Goal: Information Seeking & Learning: Learn about a topic

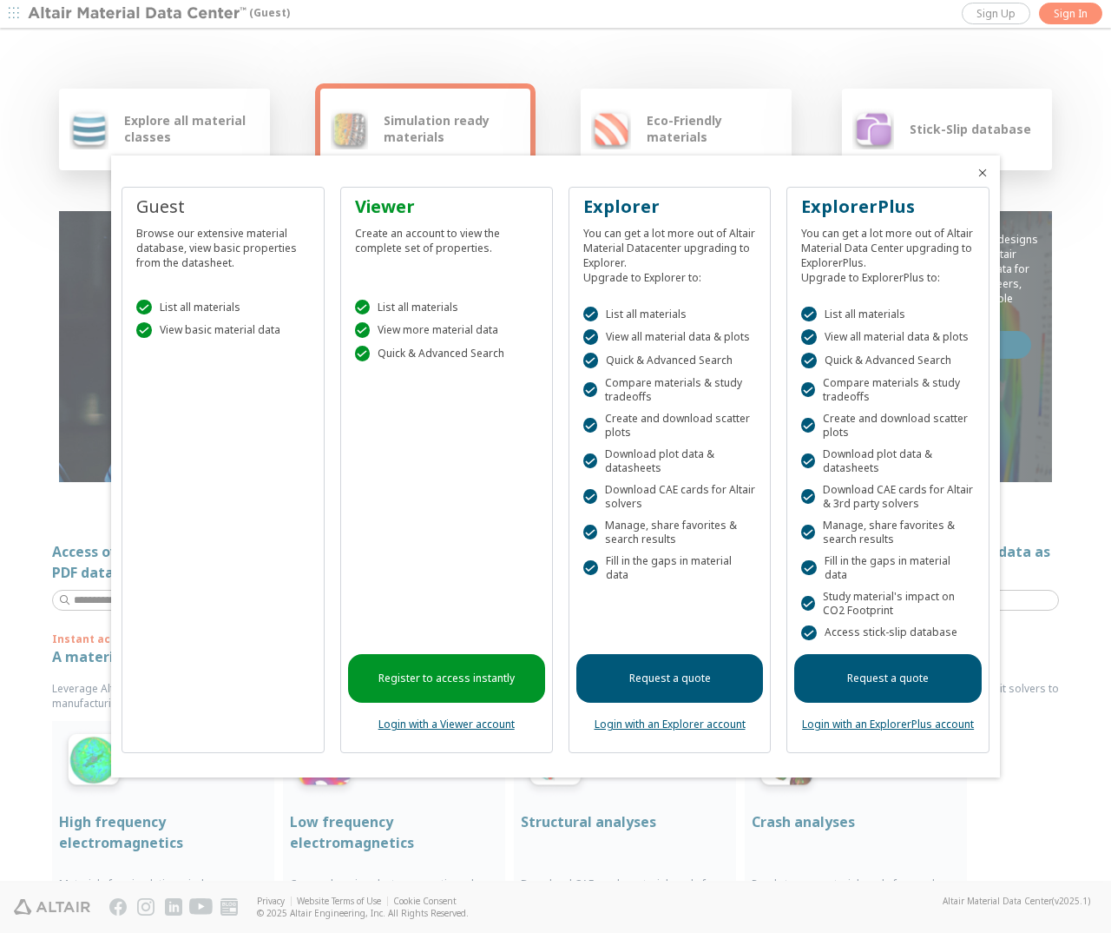
click at [982, 174] on icon "Close" at bounding box center [983, 173] width 14 height 14
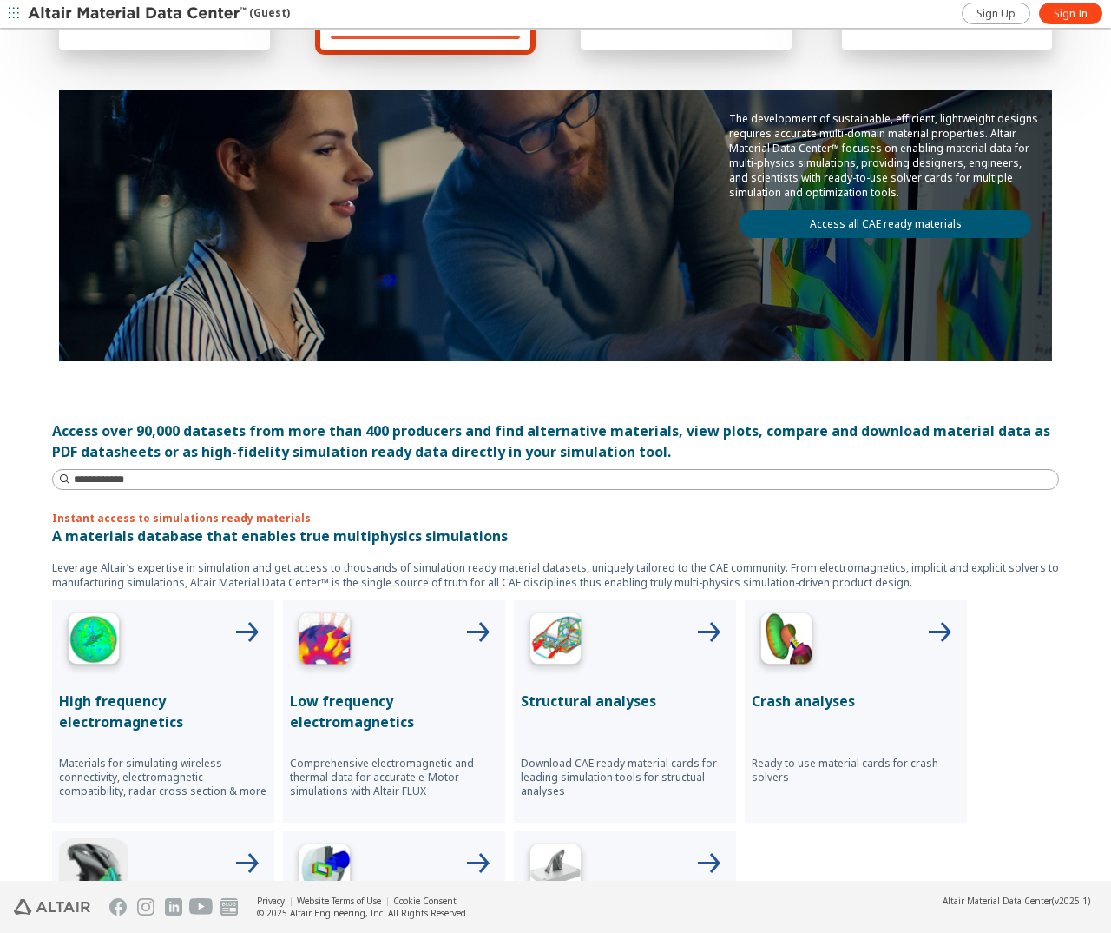
scroll to position [434, 0]
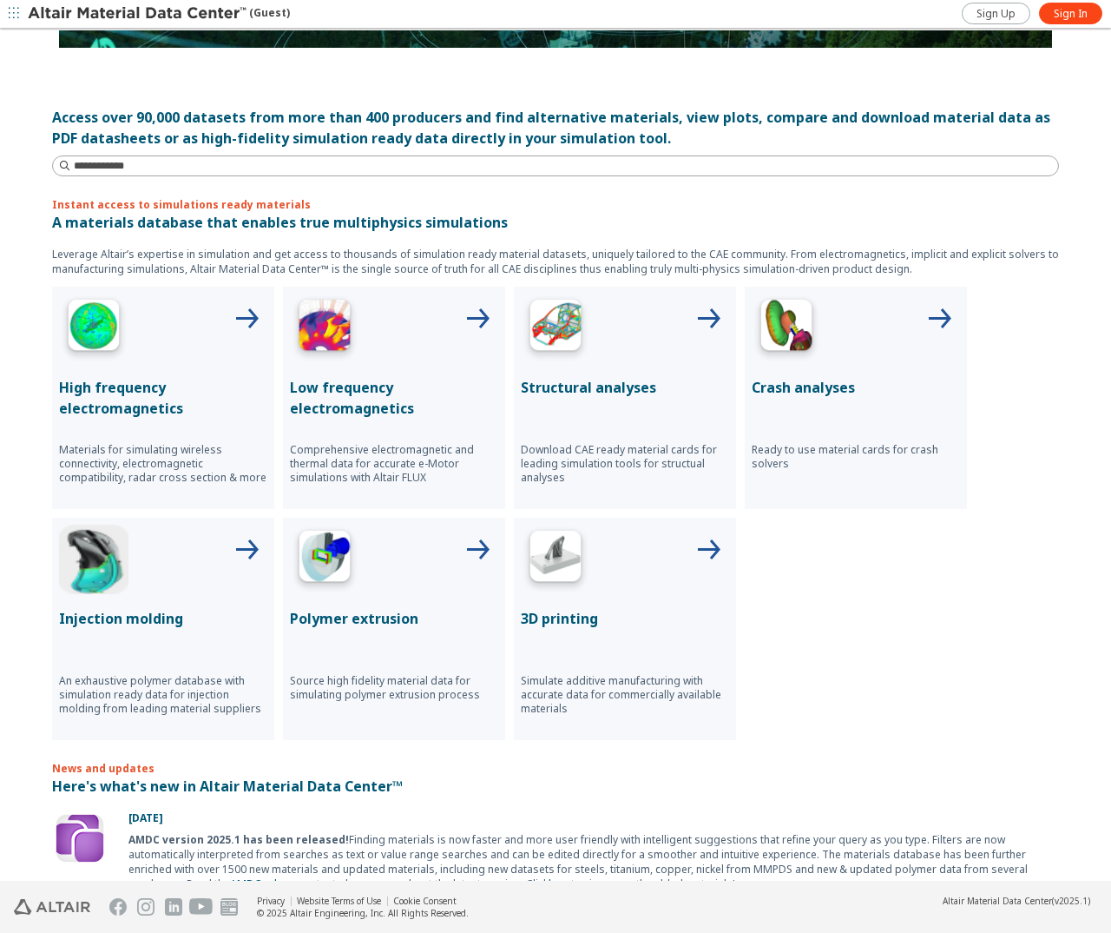
click at [345, 614] on p "Polymer extrusion" at bounding box center [394, 618] width 208 height 21
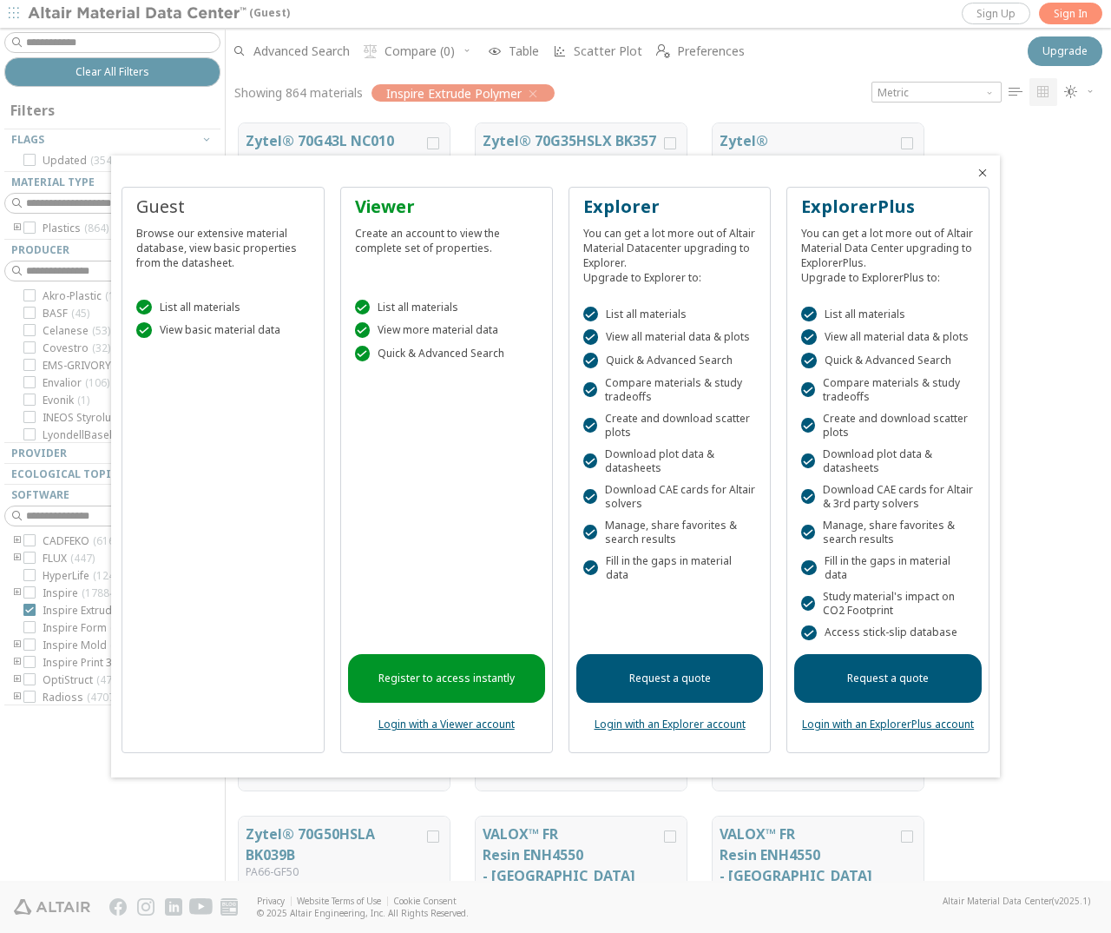
scroll to position [757, 873]
